Goal: Task Accomplishment & Management: Use online tool/utility

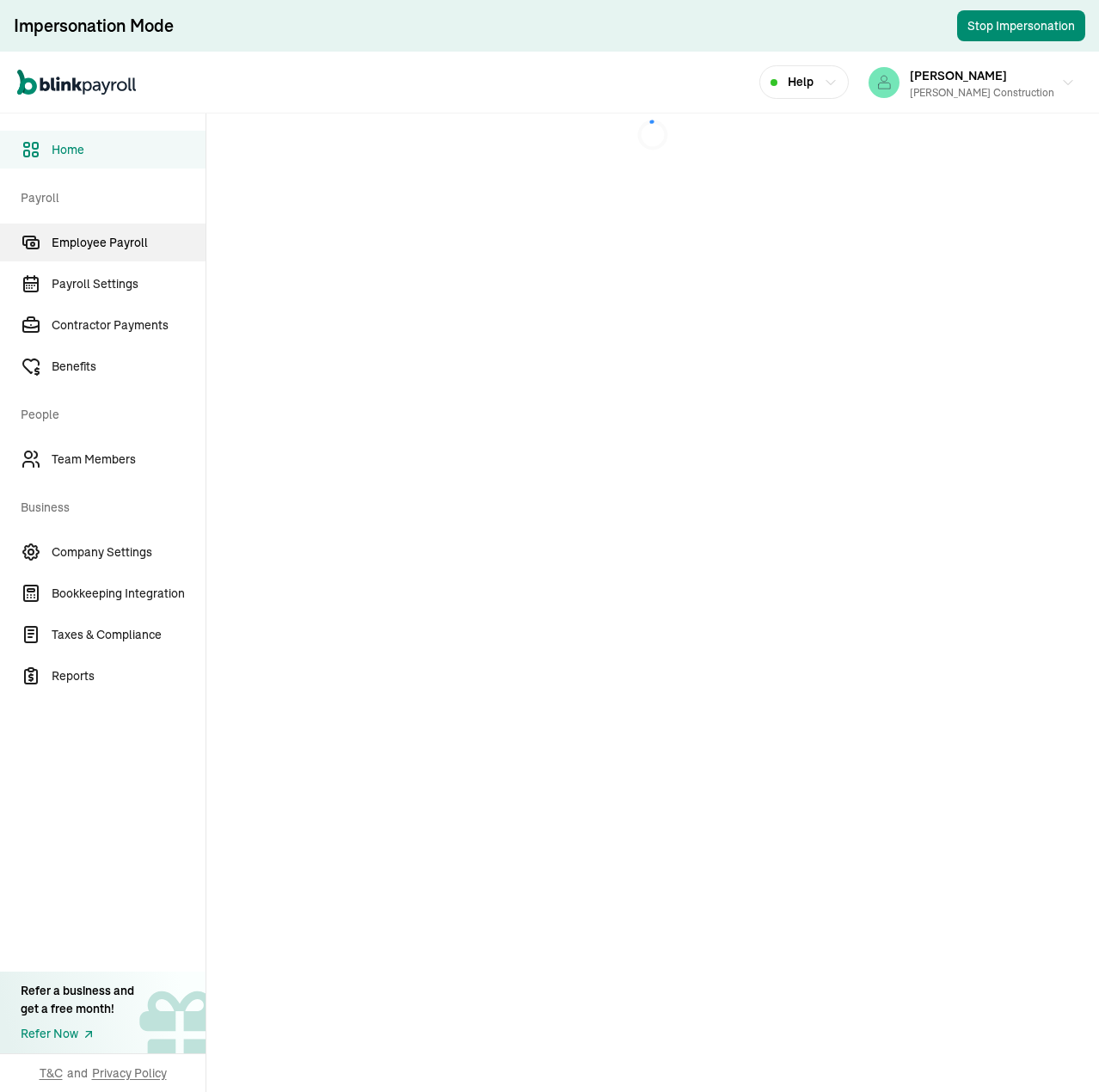
click at [109, 235] on span "Employee Payroll" at bounding box center [128, 242] width 154 height 18
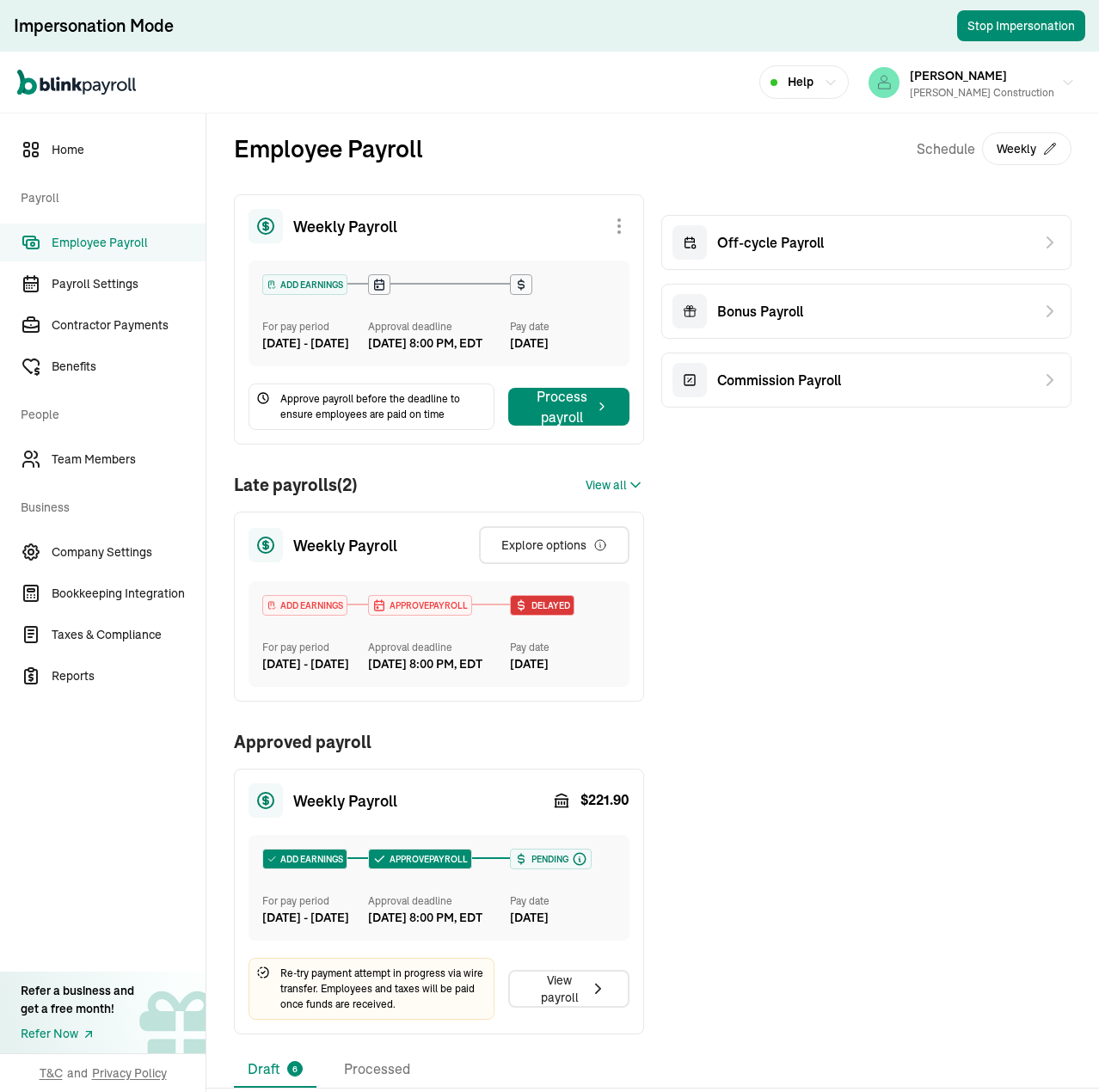
scroll to position [172, 0]
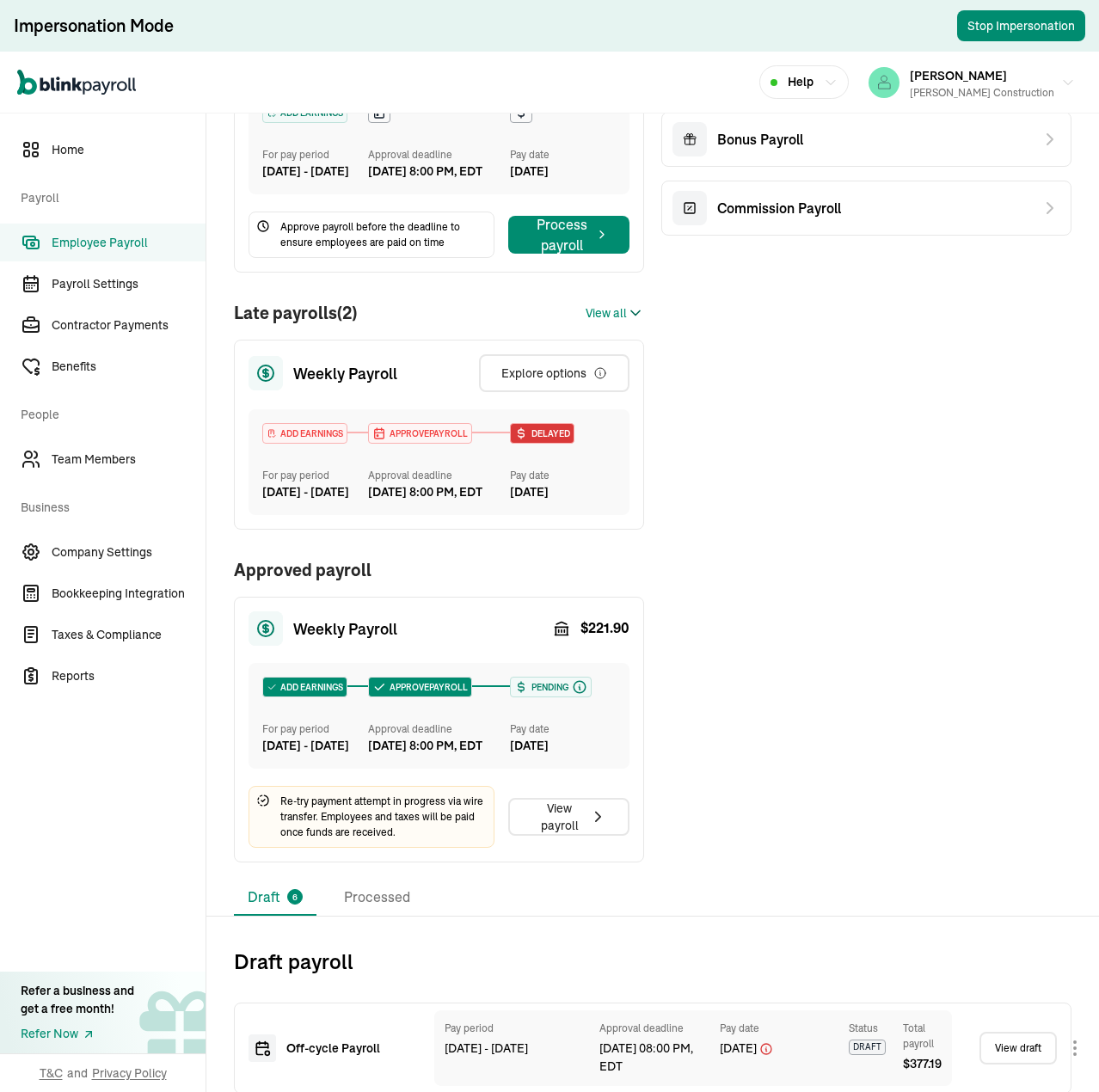
click at [612, 322] on span "View all" at bounding box center [607, 313] width 42 height 18
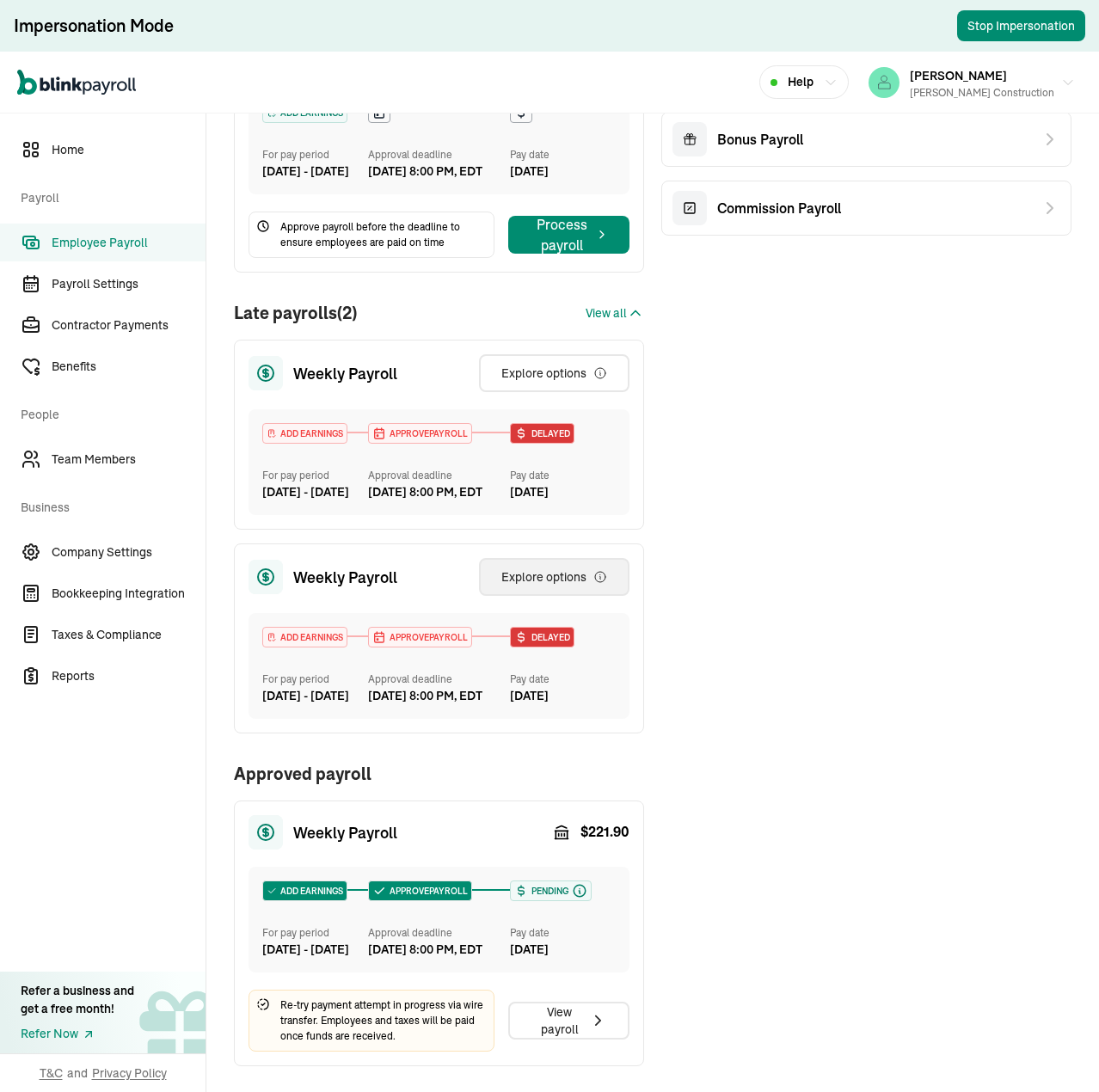
click at [571, 586] on div "Explore options" at bounding box center [554, 577] width 106 height 17
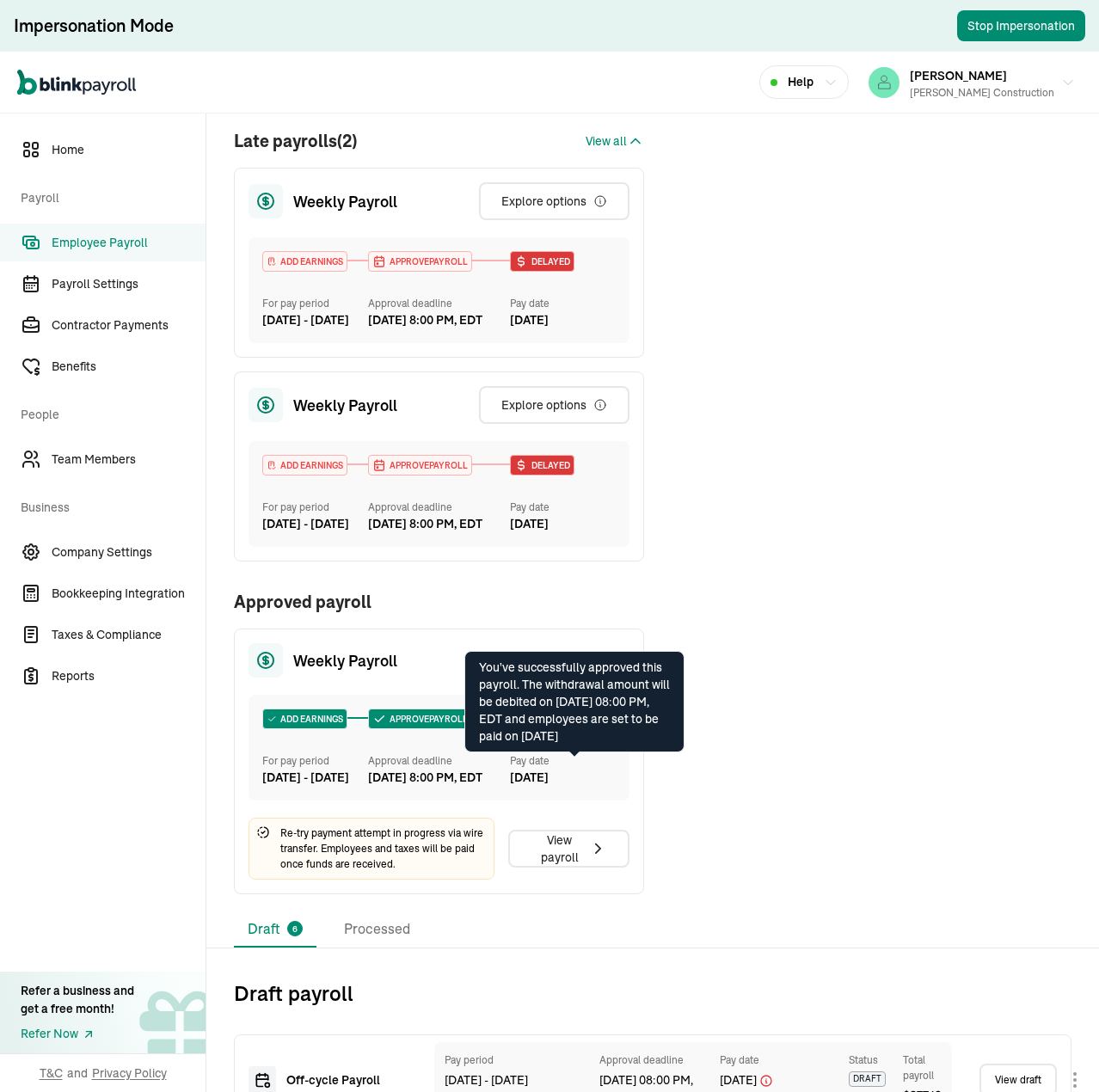
click at [577, 727] on icon at bounding box center [580, 719] width 16 height 16
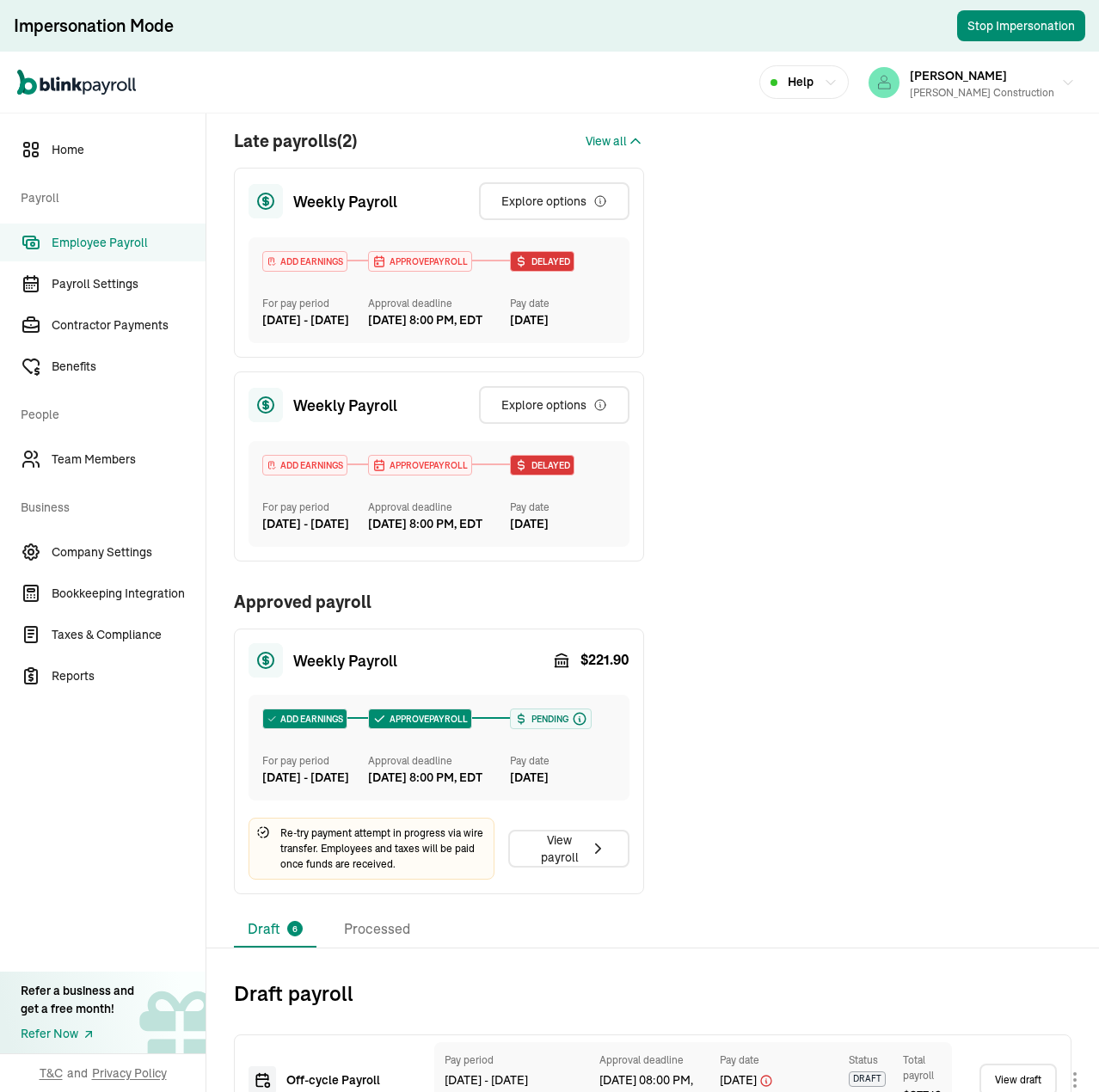
scroll to position [516, 0]
